Goal: Use online tool/utility: Utilize a website feature to perform a specific function

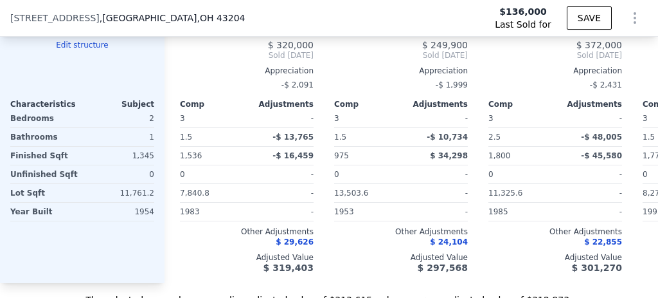
scroll to position [1324, 0]
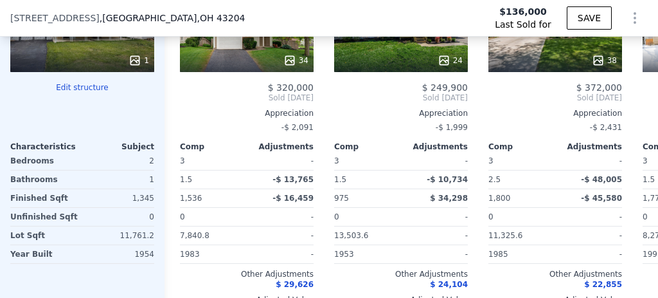
click at [64, 91] on button "Edit structure" at bounding box center [82, 87] width 144 height 10
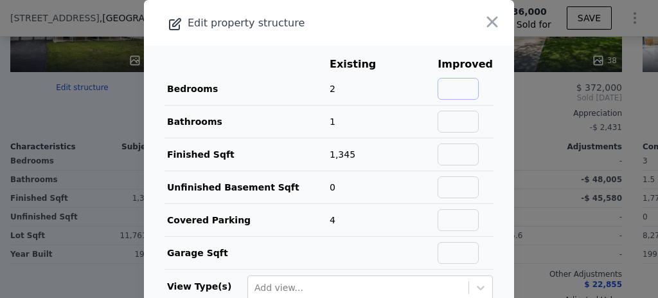
click at [446, 90] on input "text" at bounding box center [458, 89] width 41 height 22
type input "5"
click at [449, 127] on input "text" at bounding box center [458, 122] width 41 height 22
type input "2"
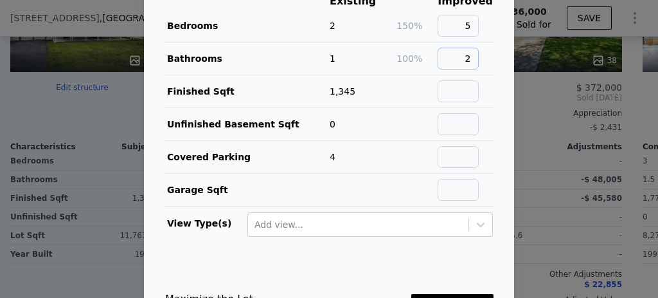
scroll to position [86, 0]
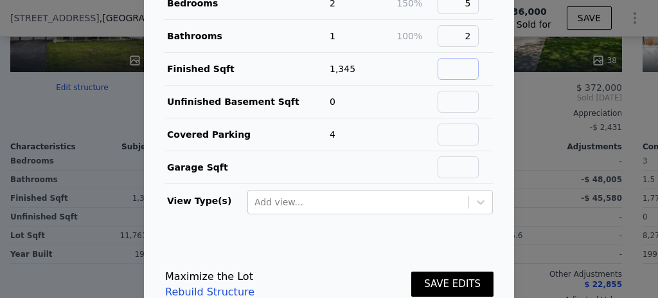
click at [442, 64] on input "text" at bounding box center [458, 69] width 41 height 22
type input "1800"
click at [449, 277] on button "SAVE EDITS" at bounding box center [453, 283] width 82 height 25
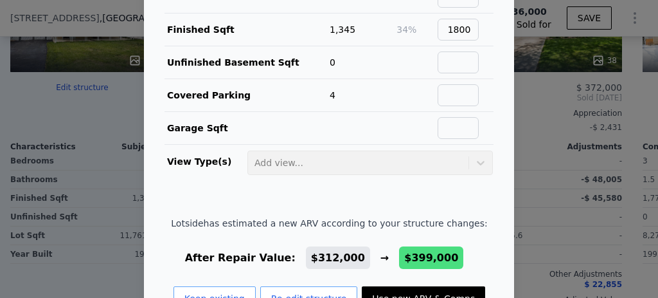
scroll to position [161, 0]
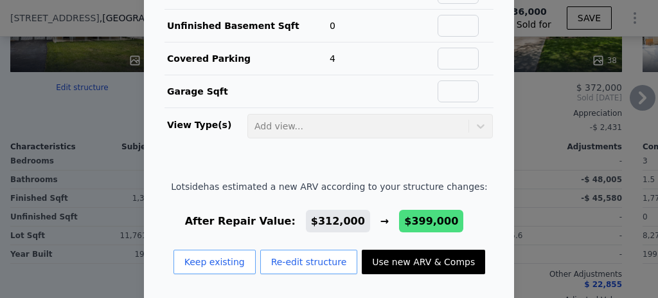
click at [392, 255] on button "Use new ARV & Comps" at bounding box center [423, 261] width 123 height 24
type input "3"
type input "4"
type input "1334"
type input "2166"
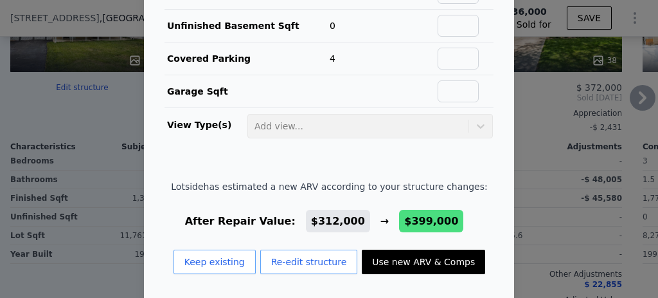
type input "11325.6"
checkbox input "false"
checkbox input "true"
type input "$ 399,000"
type input "$ 231,301"
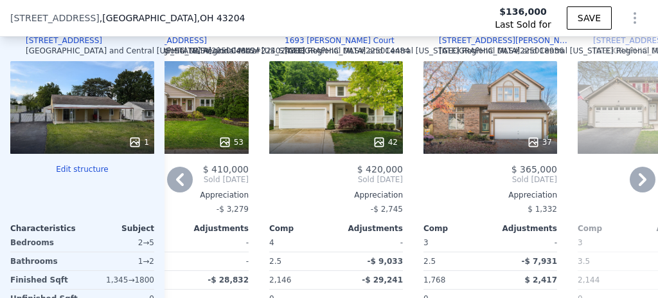
scroll to position [1238, 0]
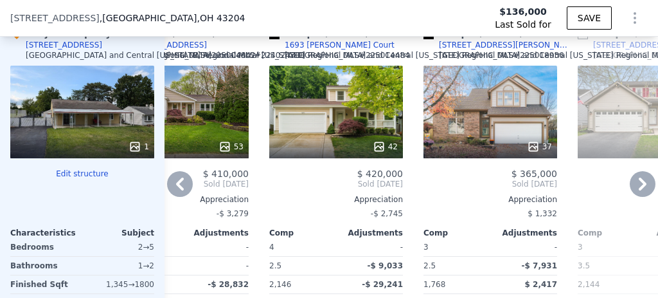
click at [490, 164] on div "Comp F ( 0.77 miles) [STREET_ADDRESS][GEOGRAPHIC_DATA][PERSON_NAME][US_STATE] #…" at bounding box center [491, 214] width 144 height 395
click at [478, 140] on div at bounding box center [491, 146] width 134 height 23
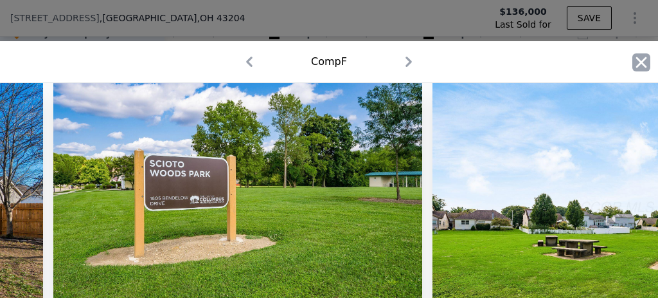
click at [636, 54] on icon "button" at bounding box center [642, 62] width 18 height 18
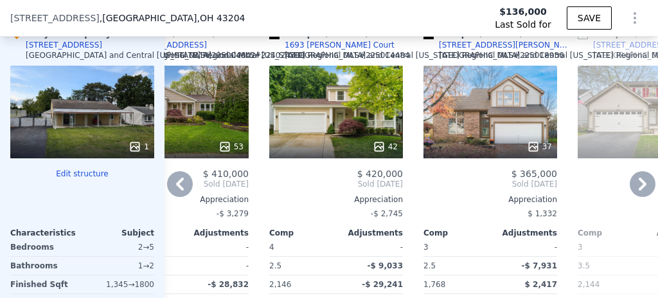
click at [633, 185] on icon at bounding box center [643, 184] width 26 height 26
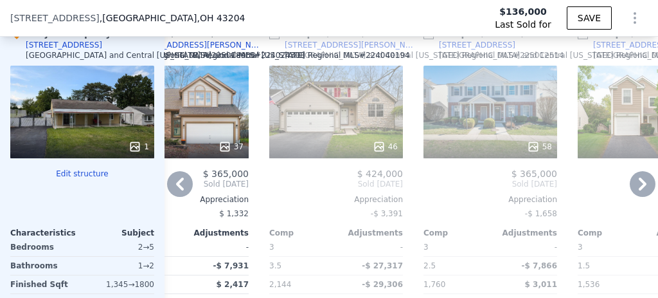
click at [633, 185] on icon at bounding box center [643, 184] width 26 height 26
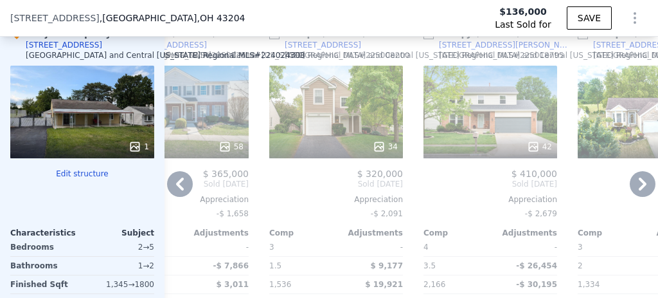
click at [633, 186] on icon at bounding box center [643, 184] width 26 height 26
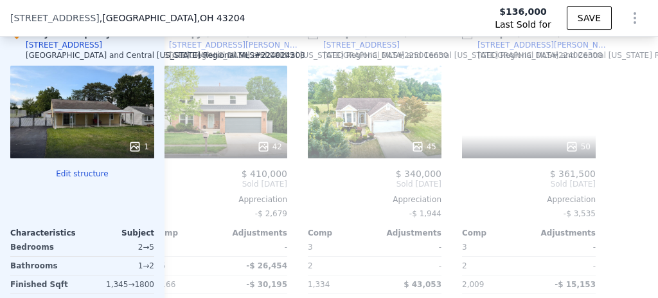
scroll to position [0, 1419]
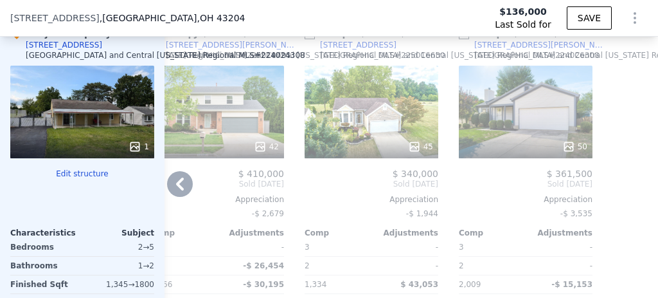
click at [633, 186] on div "Comp A ( 0.44 miles) [STREET_ADDRESS][GEOGRAPHIC_DATA][US_STATE] # 225016067 38…" at bounding box center [412, 214] width 494 height 395
click at [179, 180] on icon at bounding box center [180, 184] width 26 height 26
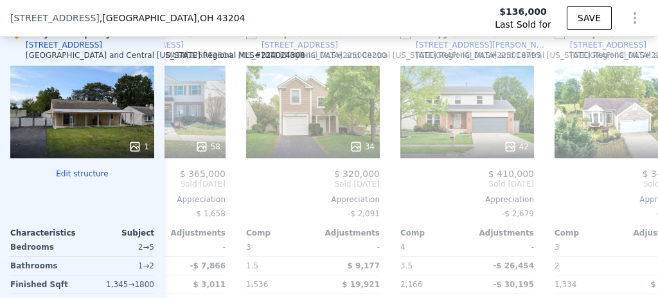
scroll to position [0, 1110]
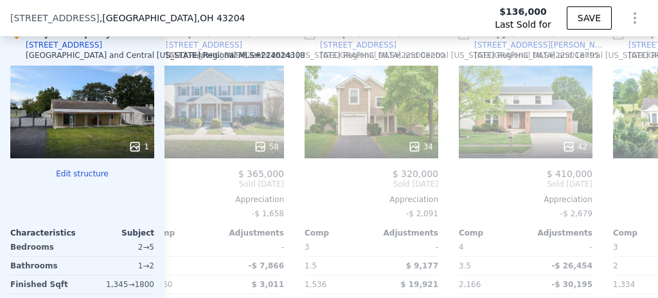
click at [179, 180] on span "Sold [DATE]" at bounding box center [217, 184] width 134 height 10
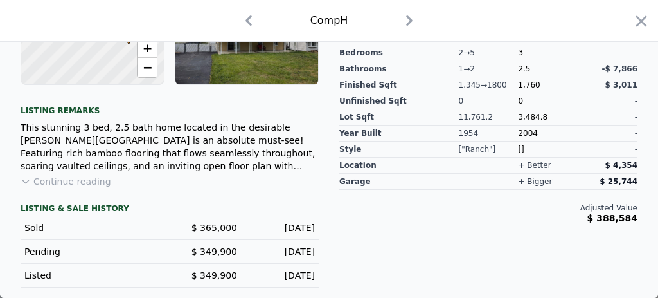
scroll to position [317, 0]
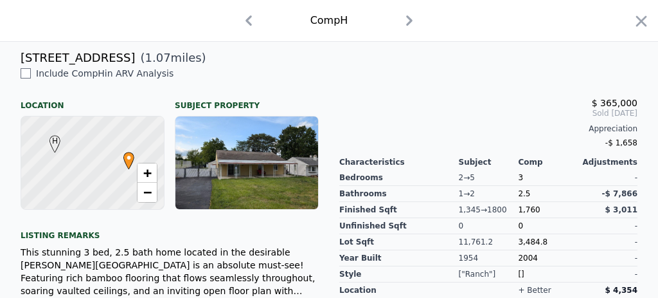
click at [641, 18] on icon "button" at bounding box center [642, 21] width 18 height 18
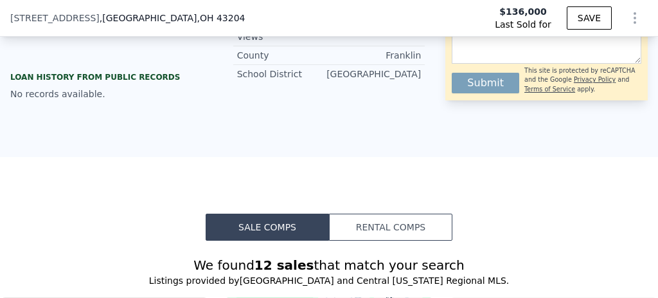
scroll to position [852, 0]
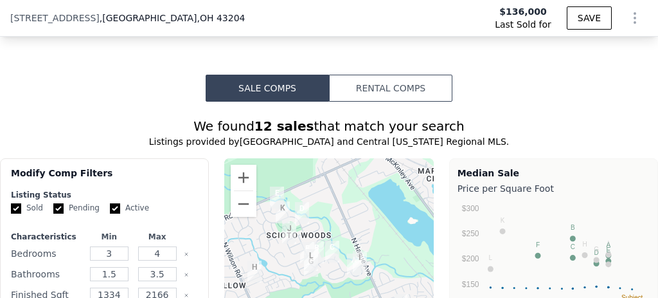
click at [384, 90] on button "Rental Comps" at bounding box center [390, 88] width 123 height 27
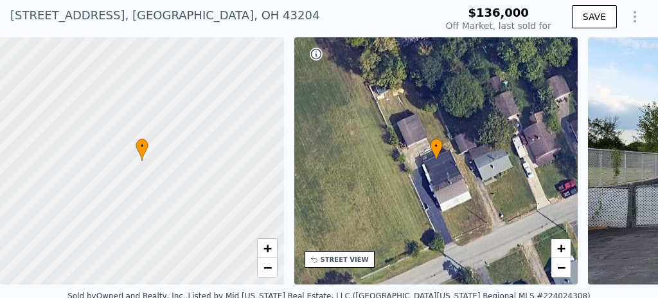
scroll to position [5, 0]
